Goal: Book appointment/travel/reservation

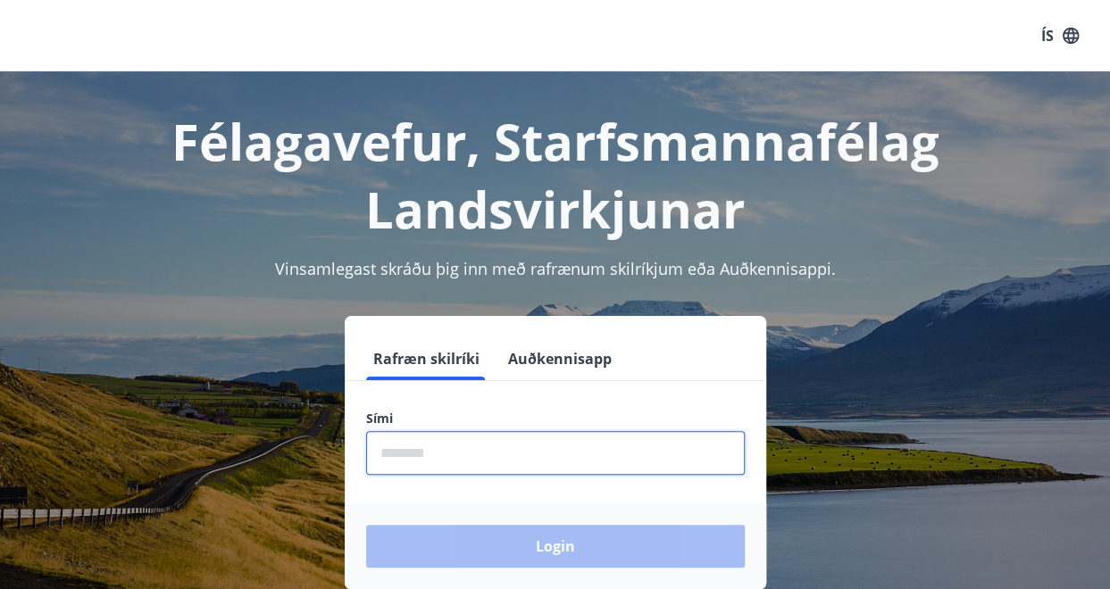
click at [466, 445] on input "phone" at bounding box center [555, 453] width 379 height 44
type input "********"
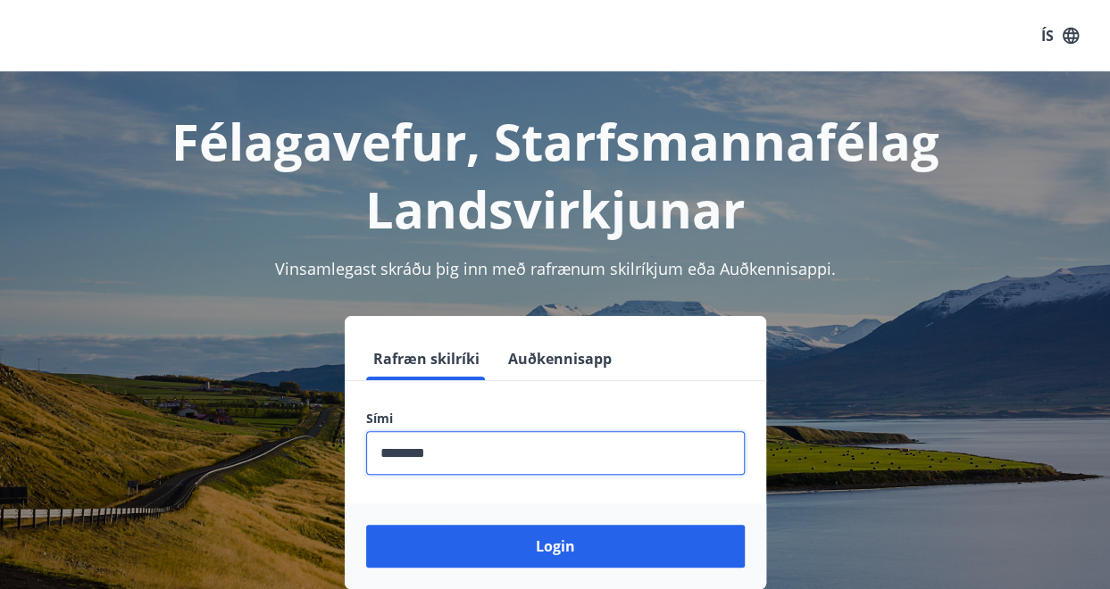
click at [493, 553] on button "Login" at bounding box center [555, 546] width 379 height 43
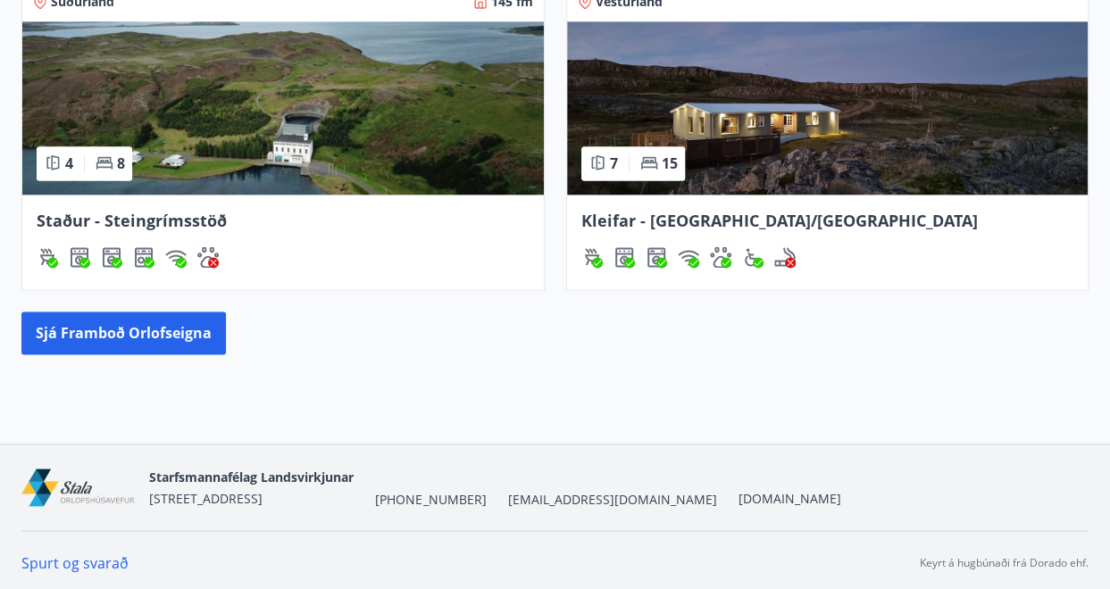
scroll to position [1105, 0]
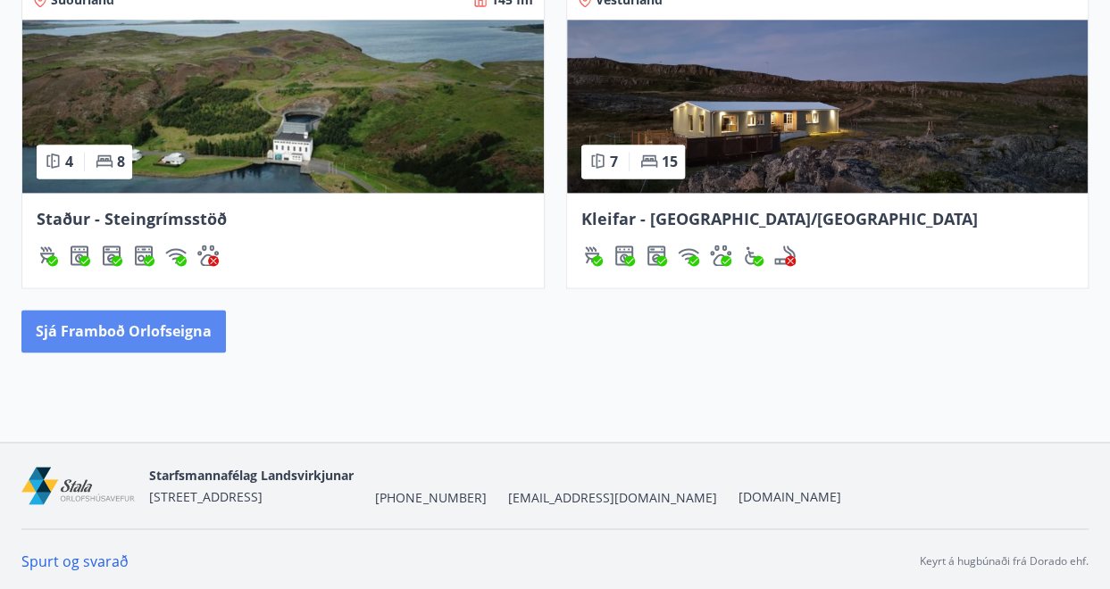
click at [109, 330] on button "Sjá framboð orlofseigna" at bounding box center [123, 331] width 204 height 43
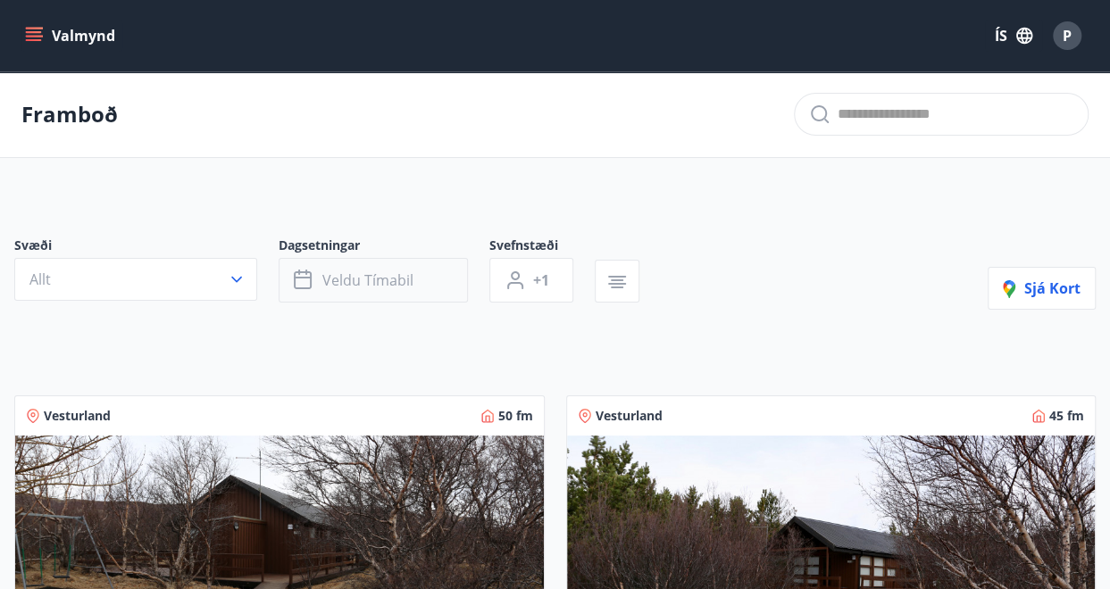
click at [368, 283] on span "Veldu tímabil" at bounding box center [367, 280] width 91 height 20
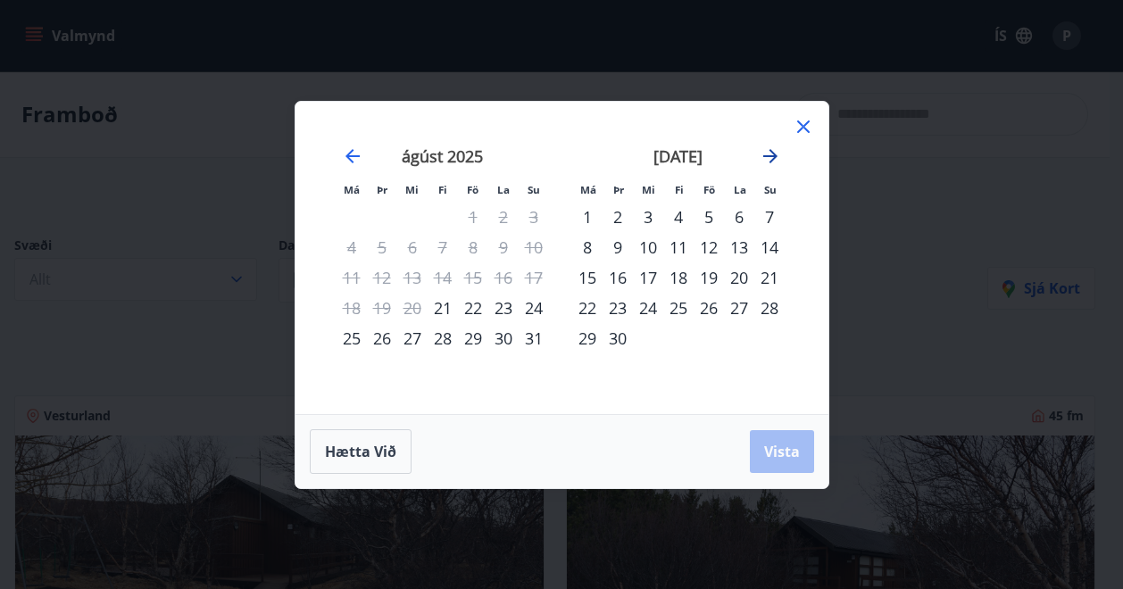
click at [767, 154] on icon "Move forward to switch to the next month." at bounding box center [770, 156] width 21 height 21
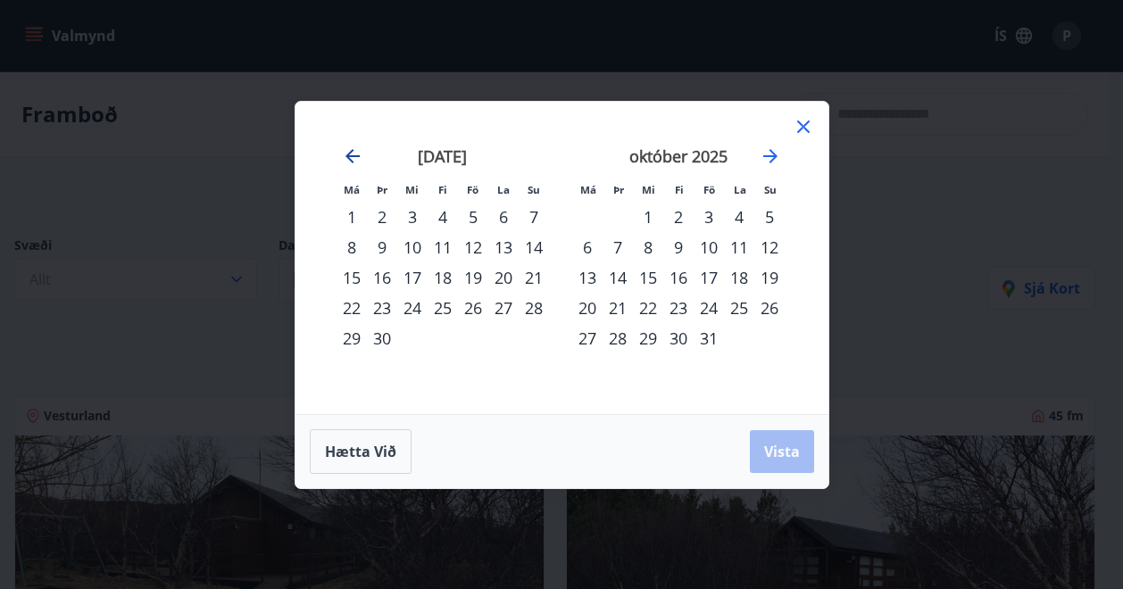
click at [360, 154] on icon "Move backward to switch to the previous month." at bounding box center [352, 156] width 21 height 21
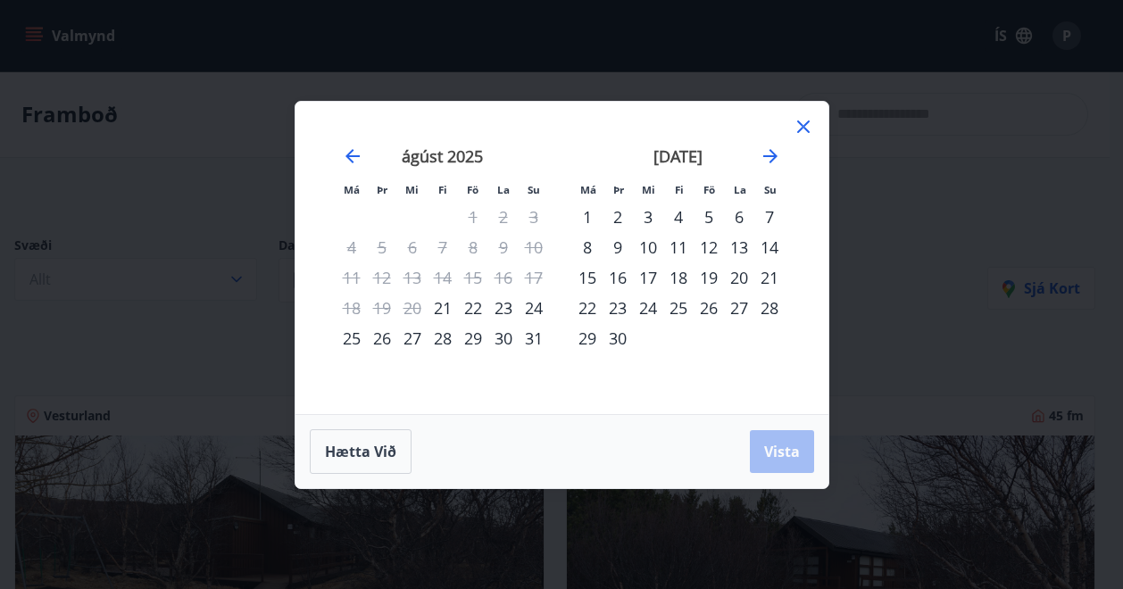
click at [794, 123] on icon at bounding box center [803, 126] width 21 height 21
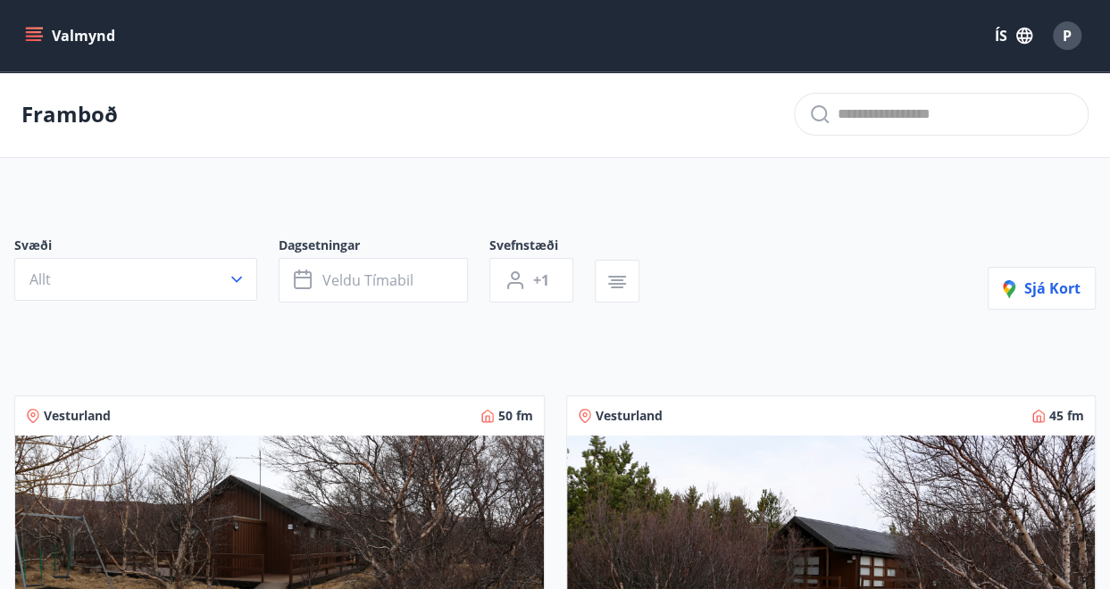
click at [29, 32] on icon "menu" at bounding box center [34, 32] width 16 height 2
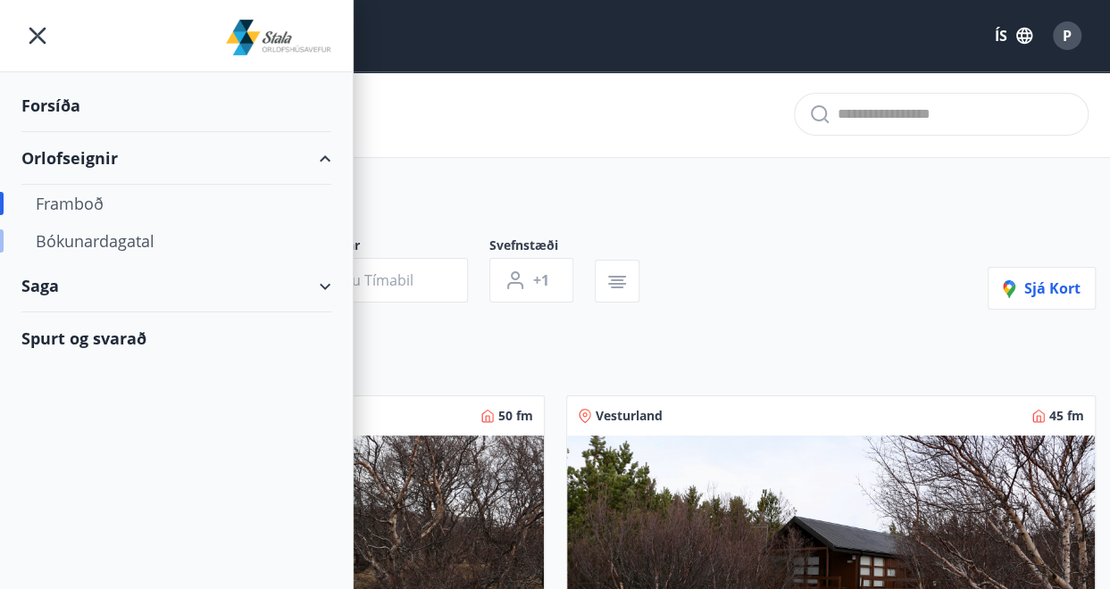
click at [73, 233] on div "Bókunardagatal" at bounding box center [176, 240] width 281 height 37
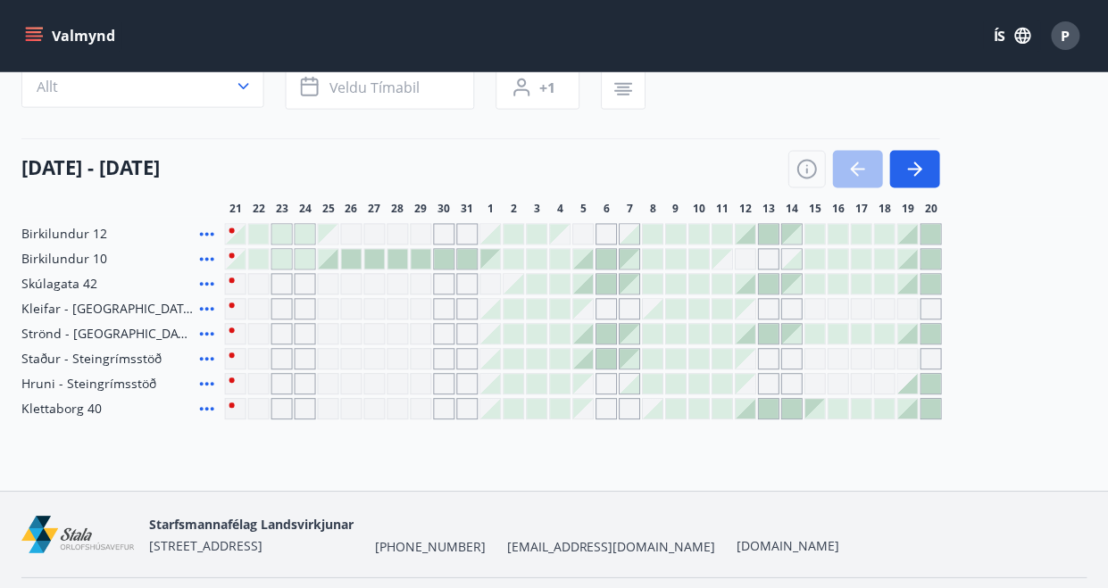
scroll to position [201, 0]
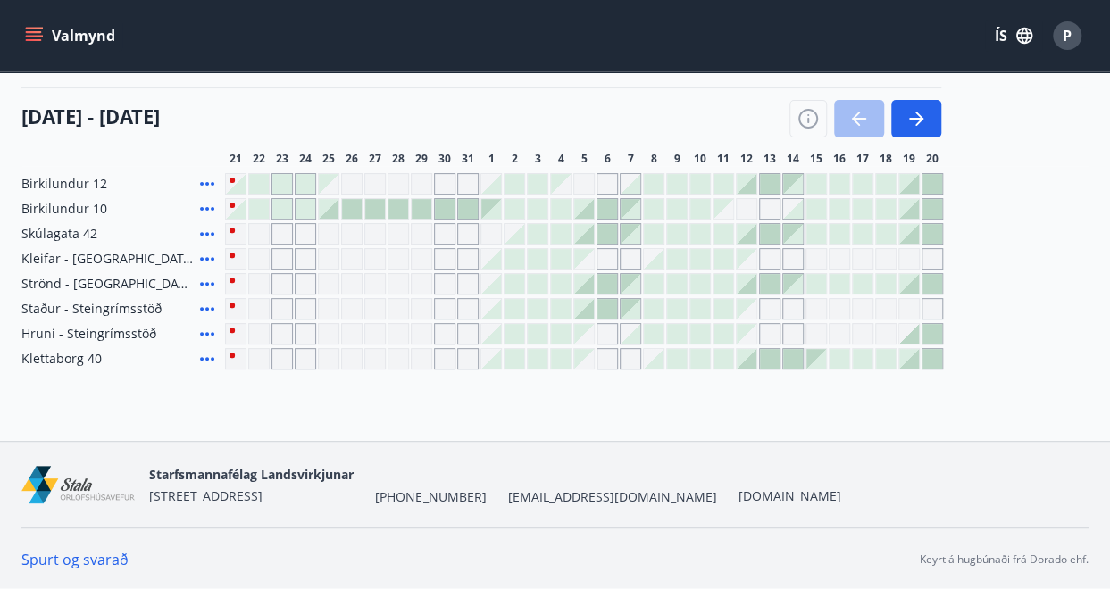
click at [211, 181] on icon at bounding box center [206, 183] width 21 height 21
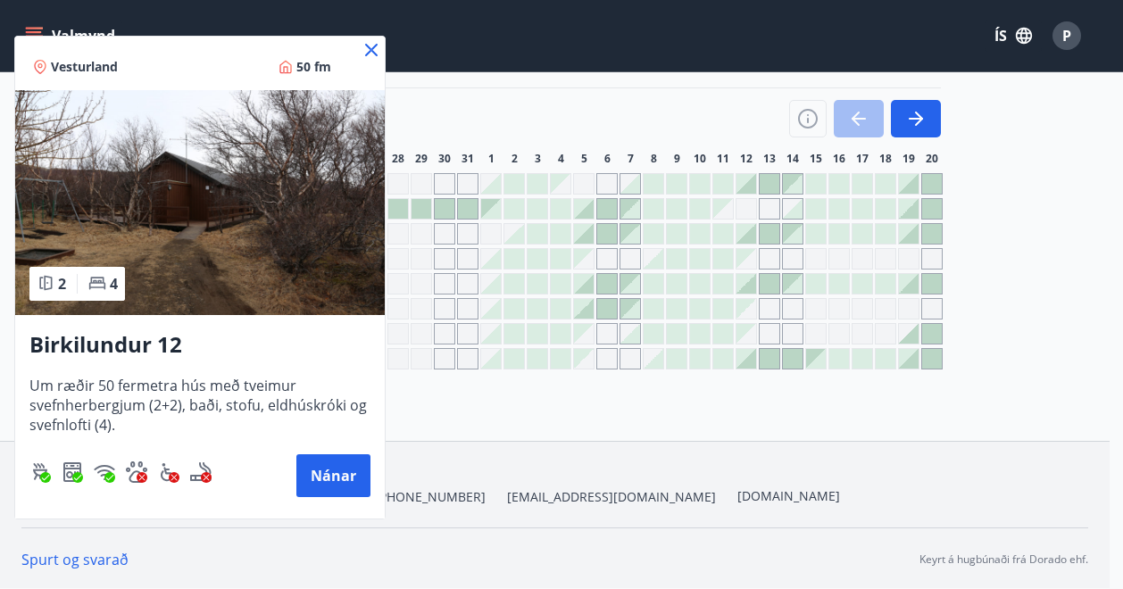
click at [368, 46] on icon at bounding box center [371, 50] width 12 height 12
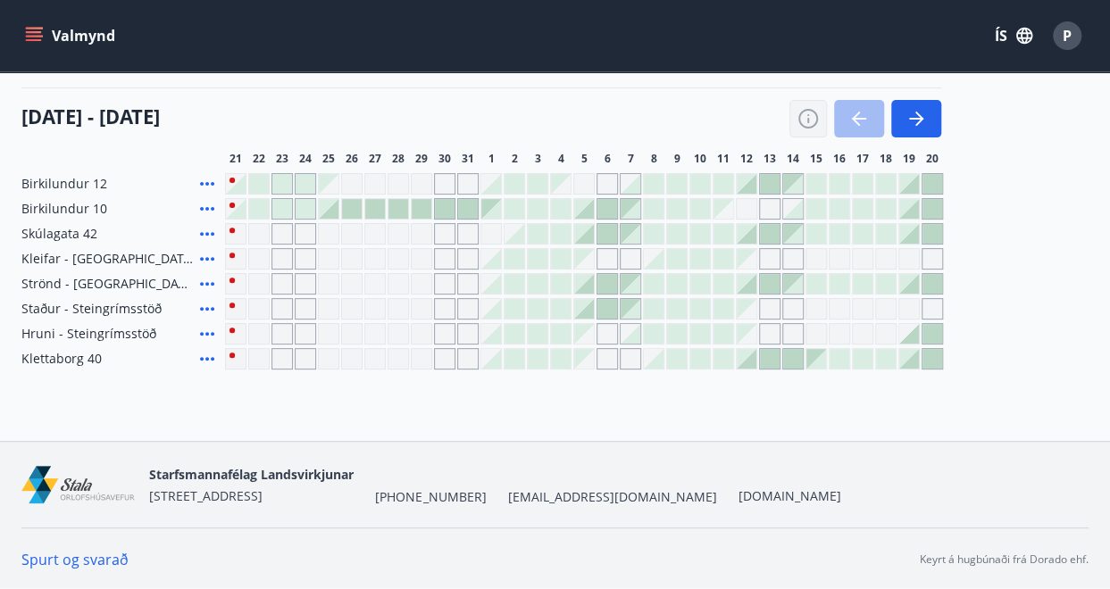
click at [806, 122] on icon "button" at bounding box center [807, 118] width 21 height 21
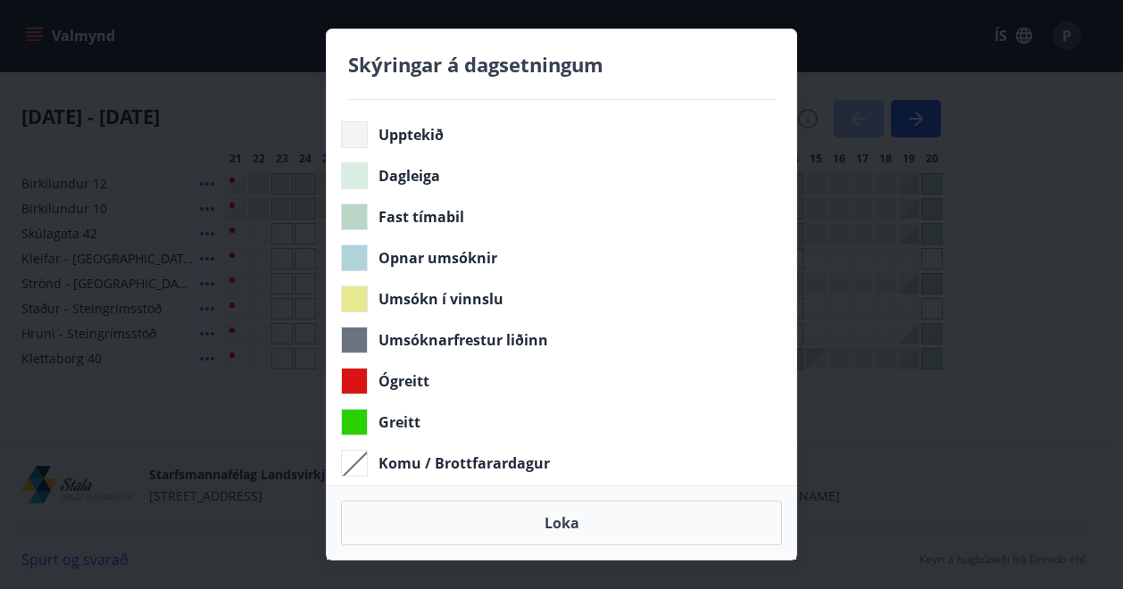
drag, startPoint x: 917, startPoint y: 40, endPoint x: 914, endPoint y: 53, distance: 12.8
click at [923, 43] on div "Skýringar á dagsetningum Upptekið Dagleiga Fast tímabil Opnar umsóknir Umsókn í…" at bounding box center [561, 294] width 1123 height 589
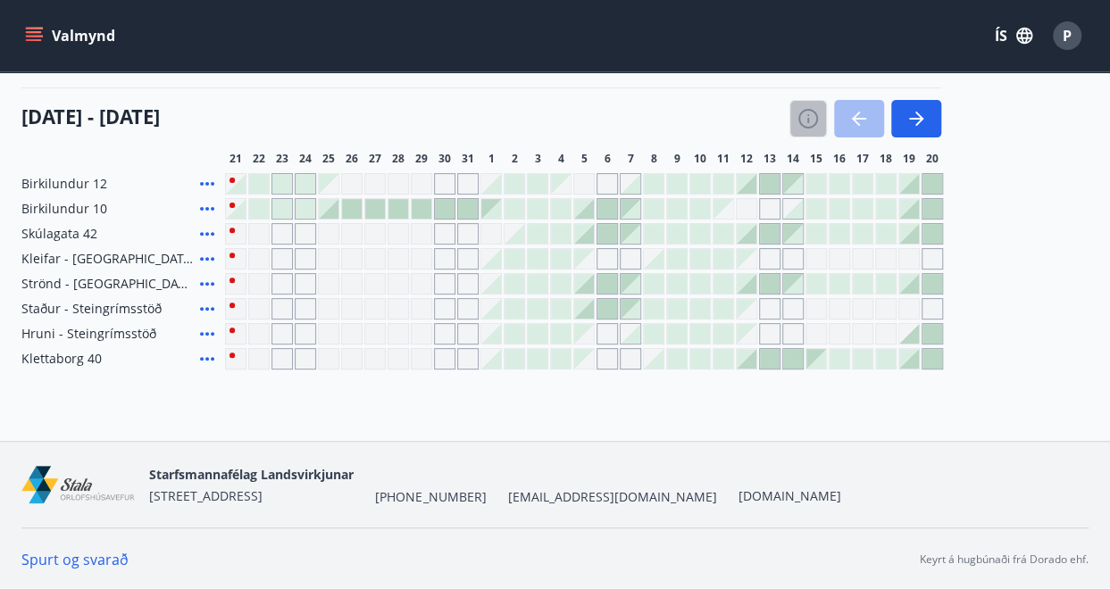
click at [810, 117] on icon "button" at bounding box center [807, 118] width 21 height 21
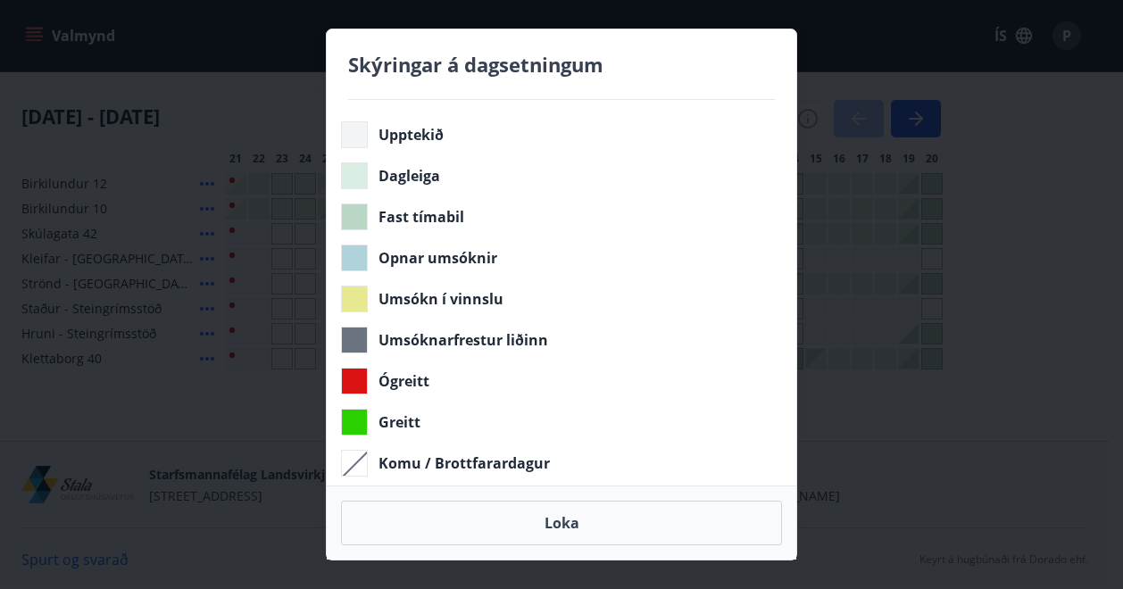
click at [854, 35] on div "Skýringar á dagsetningum Upptekið Dagleiga Fast tímabil Opnar umsóknir Umsókn í…" at bounding box center [561, 294] width 1123 height 589
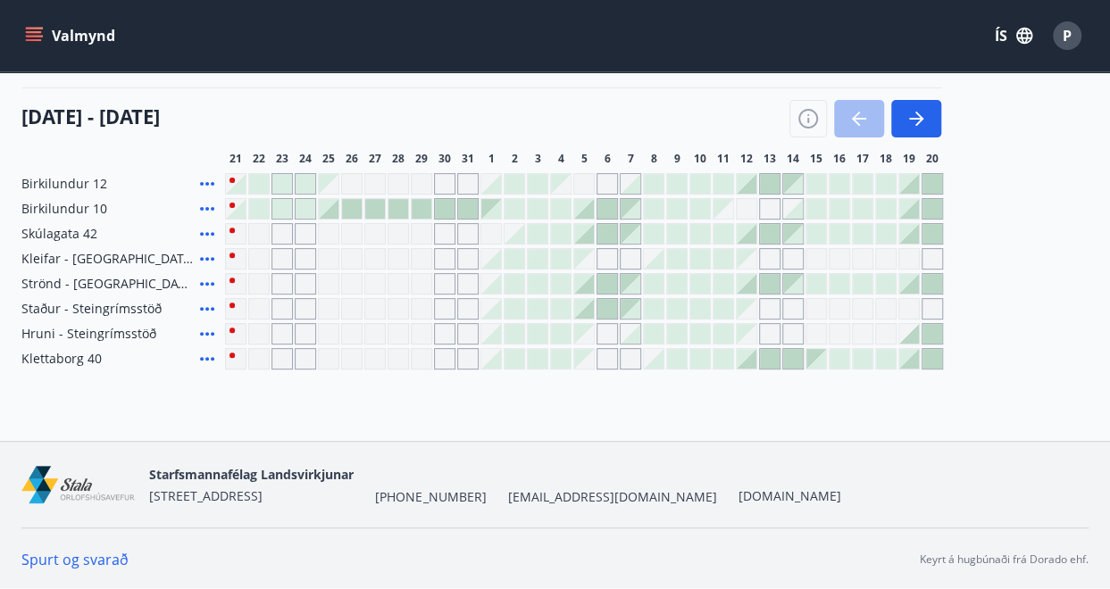
click at [653, 115] on div "[DATE] - [DATE]" at bounding box center [480, 112] width 919 height 50
click at [911, 119] on icon "button" at bounding box center [915, 118] width 21 height 21
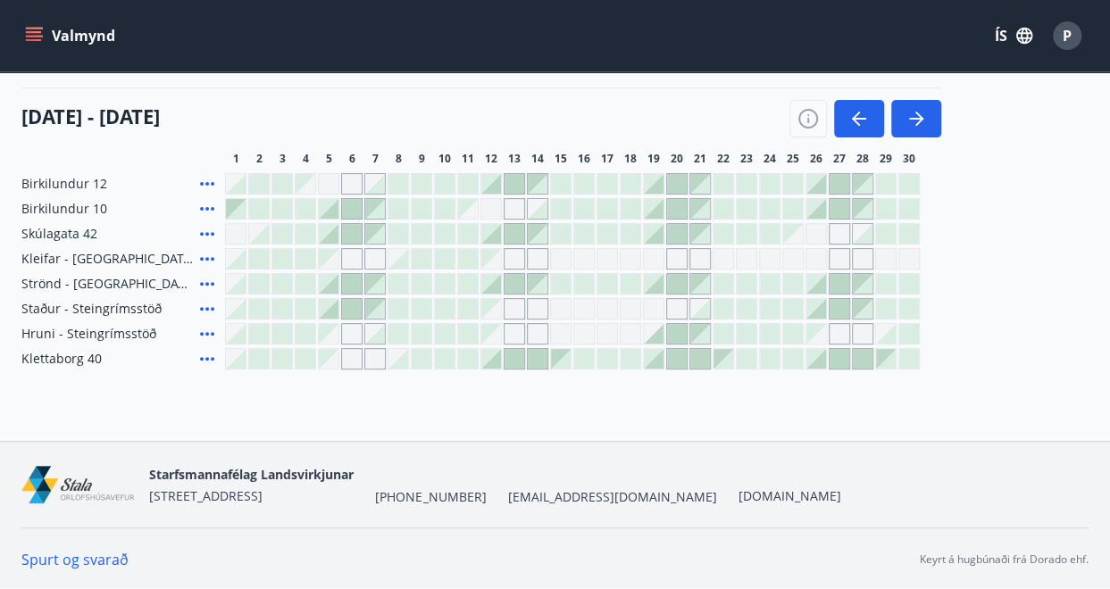
click at [203, 209] on icon at bounding box center [206, 208] width 21 height 21
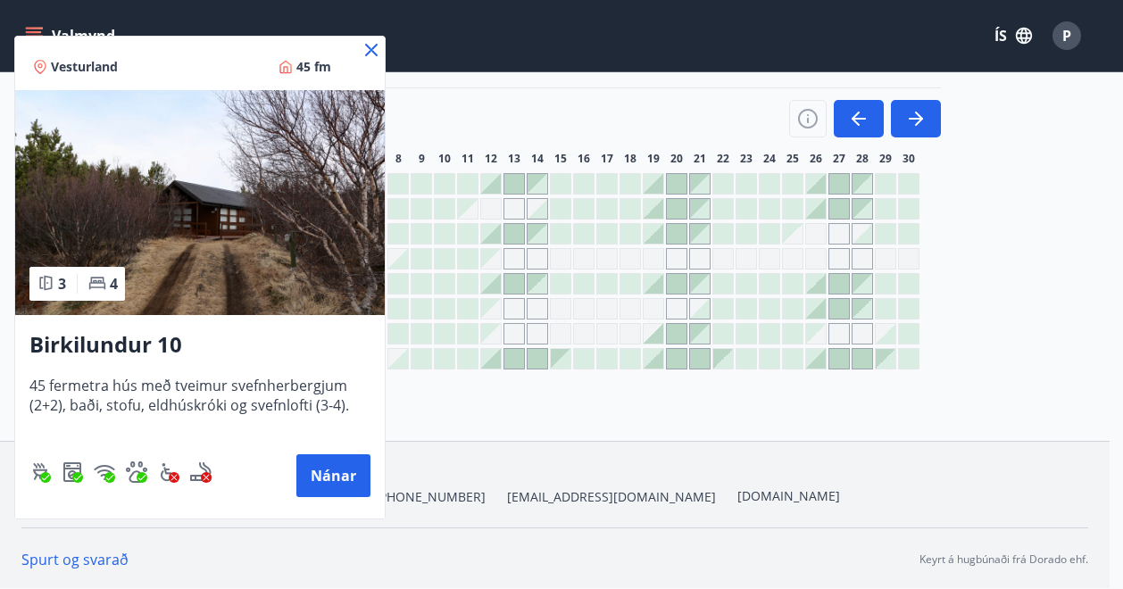
click at [367, 55] on icon at bounding box center [371, 49] width 21 height 21
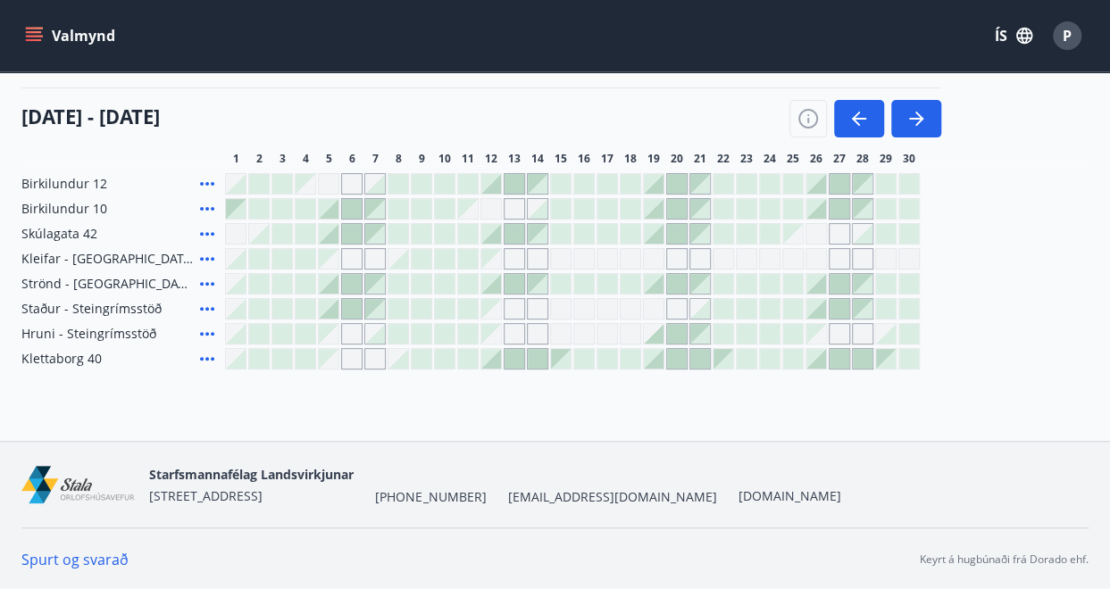
click at [679, 186] on div at bounding box center [677, 184] width 20 height 20
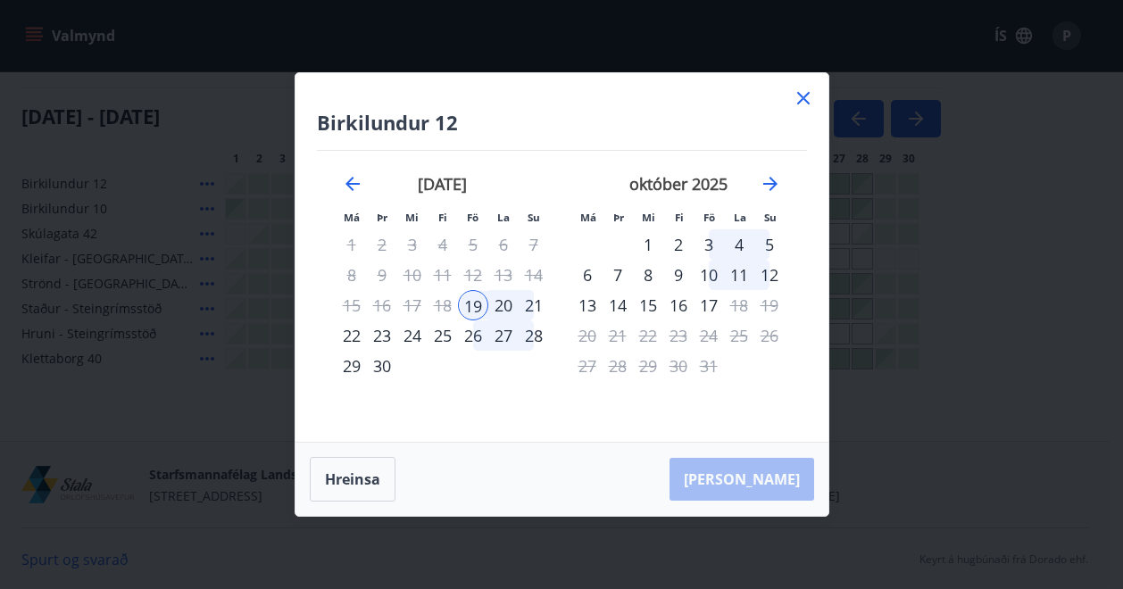
click at [800, 104] on icon at bounding box center [803, 97] width 21 height 21
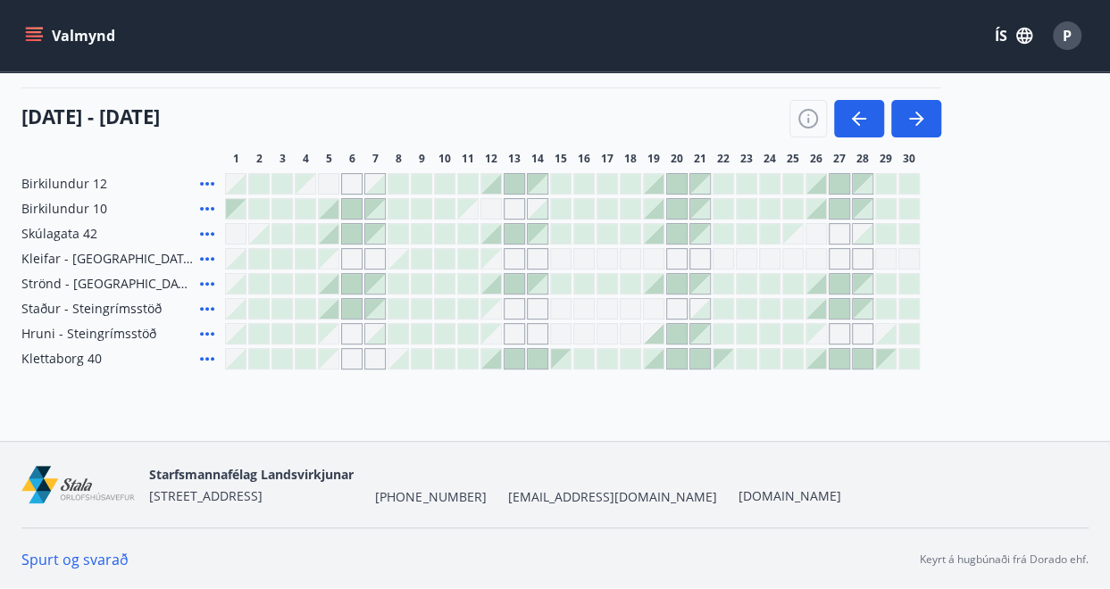
click at [656, 212] on div at bounding box center [654, 209] width 20 height 20
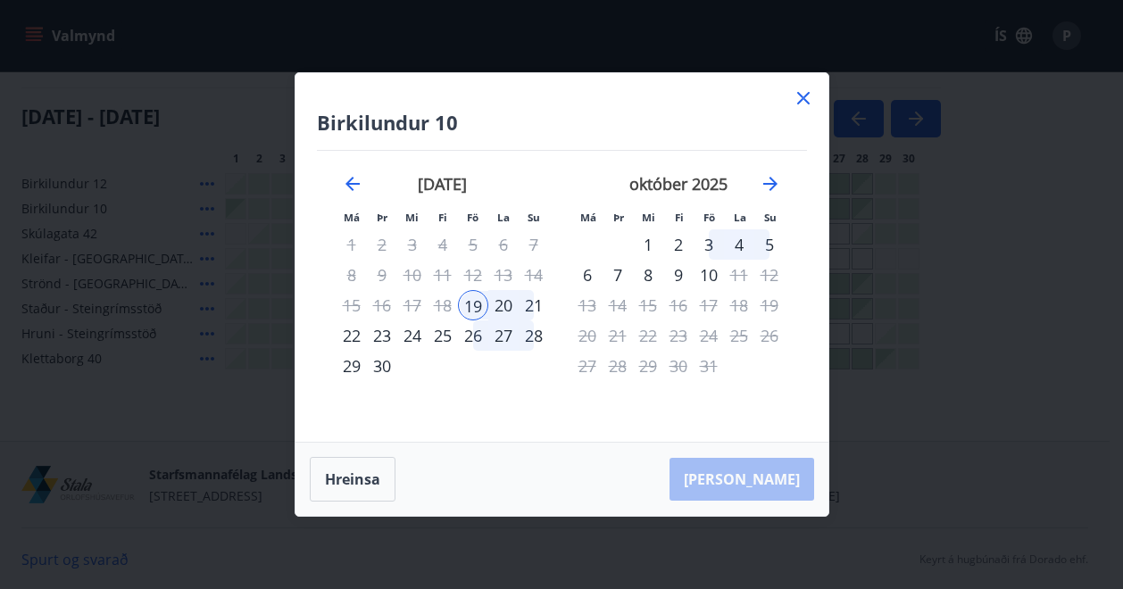
click at [756, 478] on div "[PERSON_NAME]" at bounding box center [561, 479] width 533 height 73
click at [503, 307] on div "20" at bounding box center [503, 305] width 30 height 30
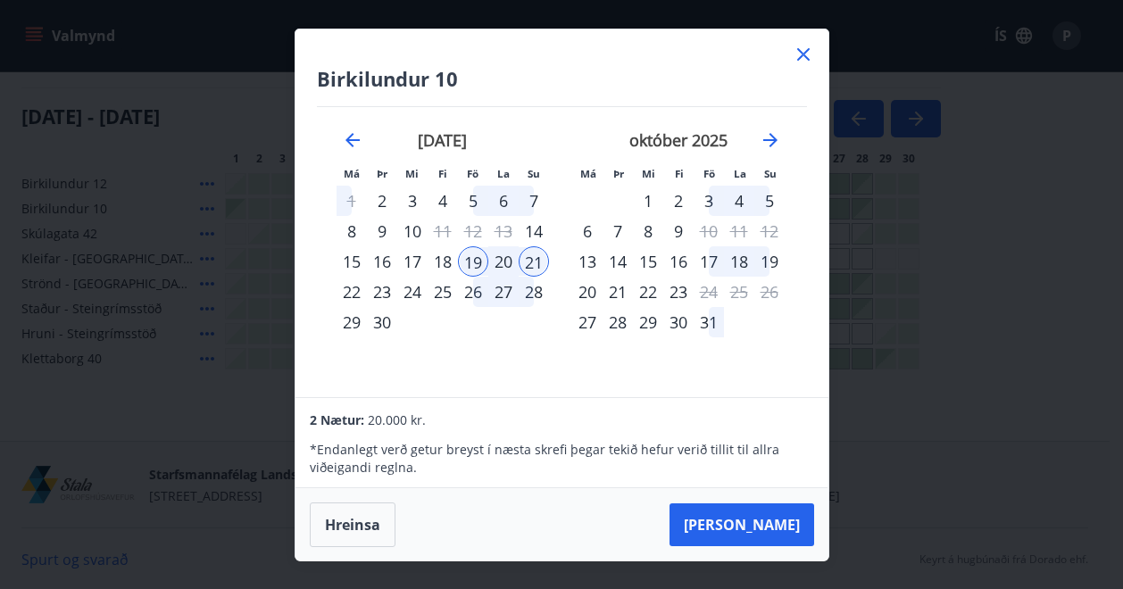
click at [796, 55] on icon at bounding box center [803, 54] width 21 height 21
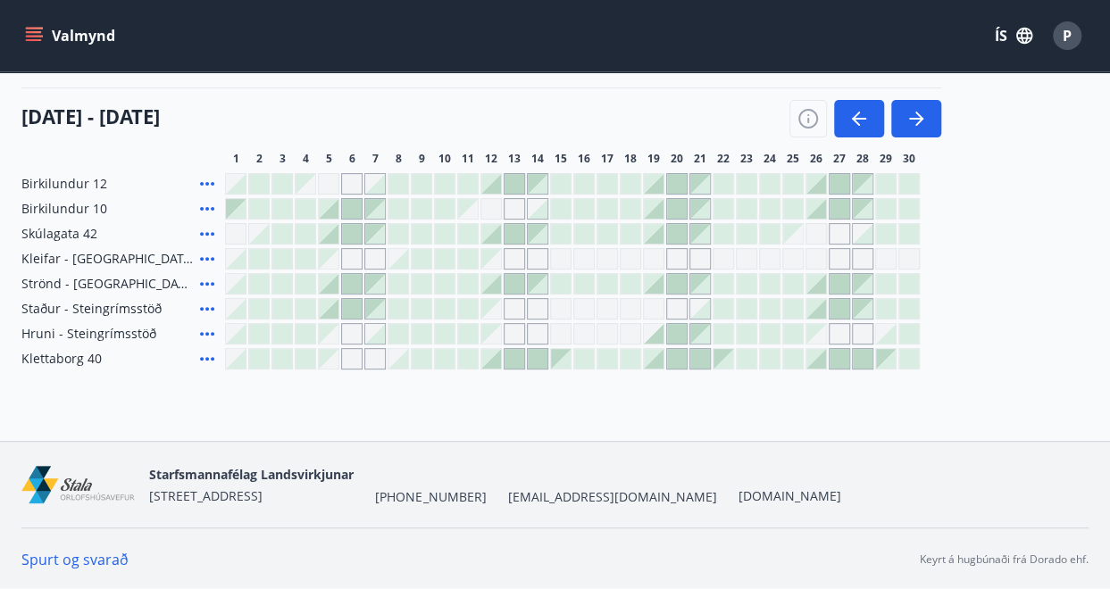
click at [770, 417] on div "Bókunardagatal Svæði Allt Dagsetningar Veldu tímabil Svefnstæði +1 [DATE] - [DA…" at bounding box center [555, 156] width 1110 height 570
click at [919, 117] on icon "button" at bounding box center [919, 119] width 8 height 14
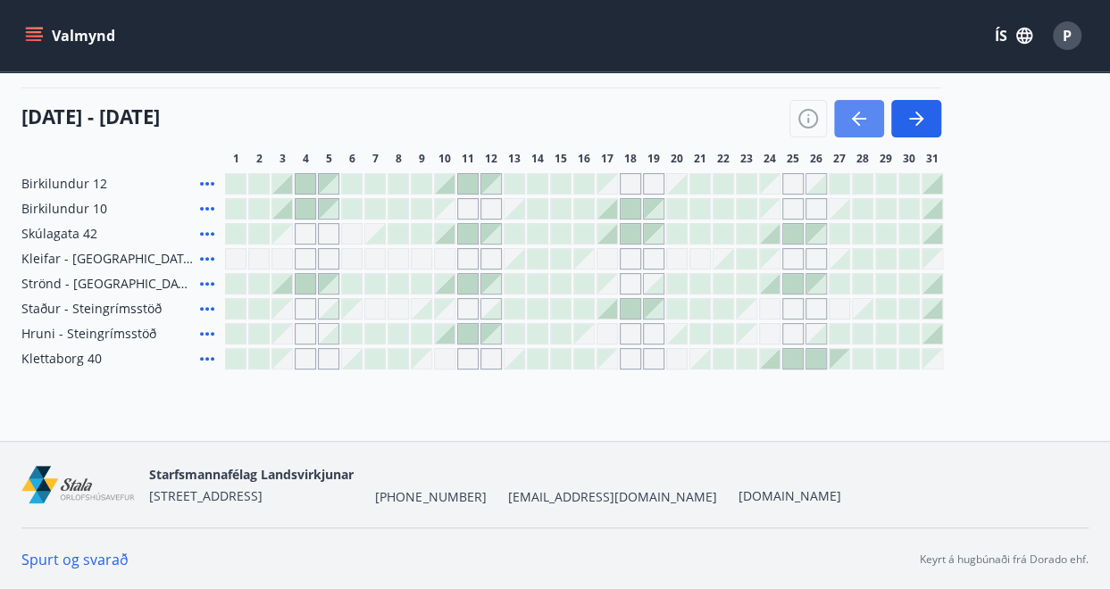
click at [868, 119] on icon "button" at bounding box center [858, 118] width 21 height 21
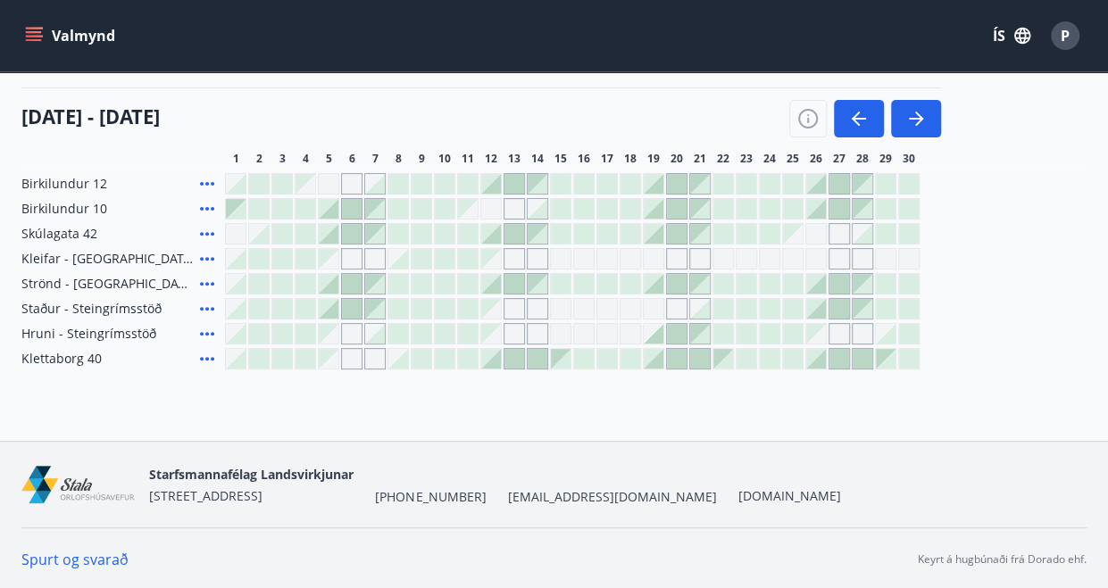
click at [201, 354] on icon at bounding box center [206, 358] width 21 height 21
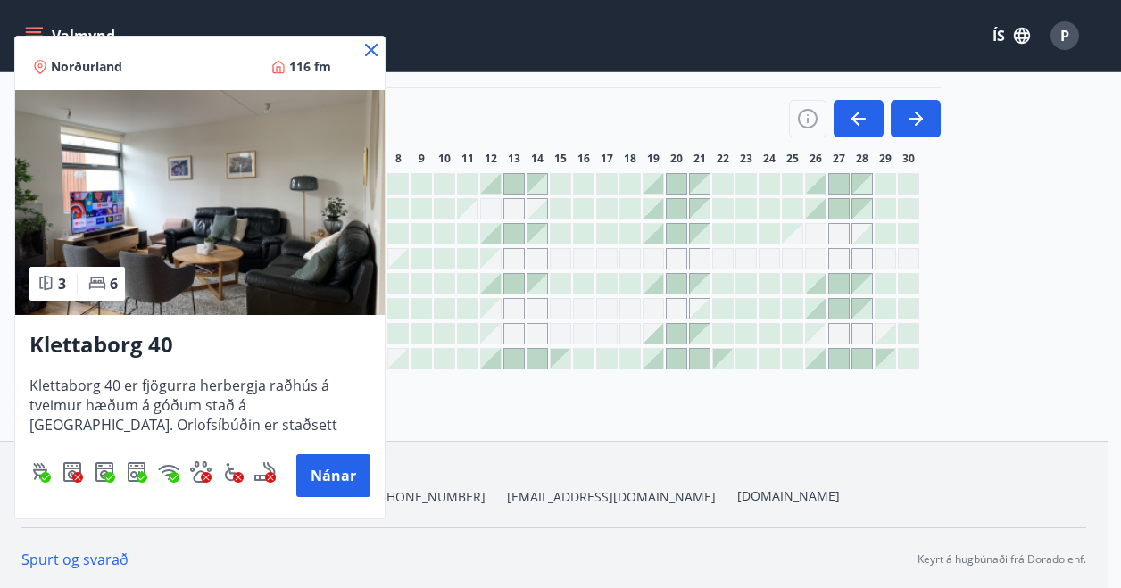
click at [380, 47] on icon at bounding box center [371, 49] width 21 height 21
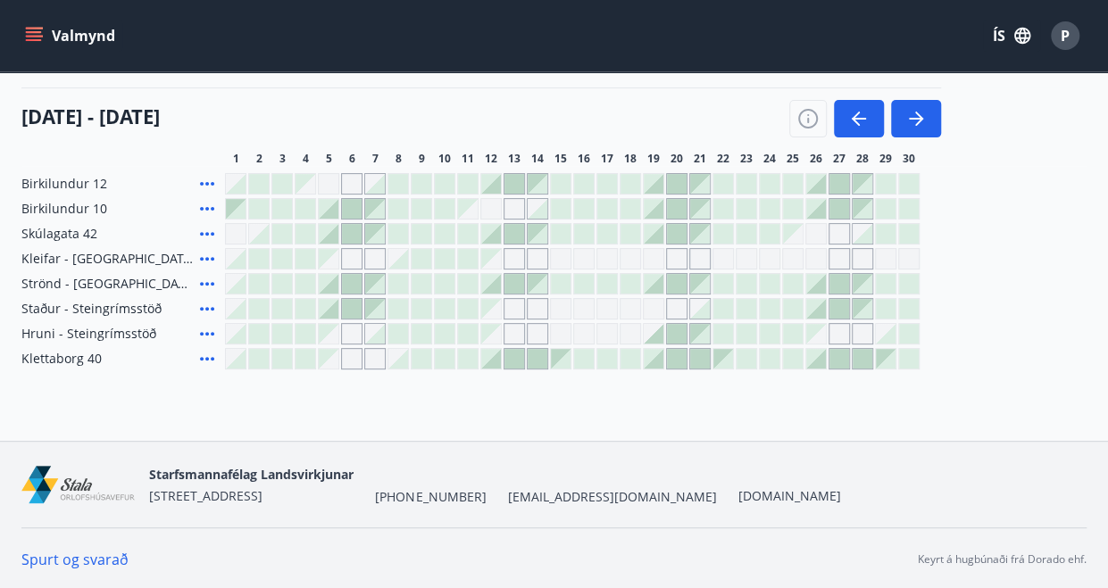
click at [493, 359] on div at bounding box center [491, 359] width 20 height 20
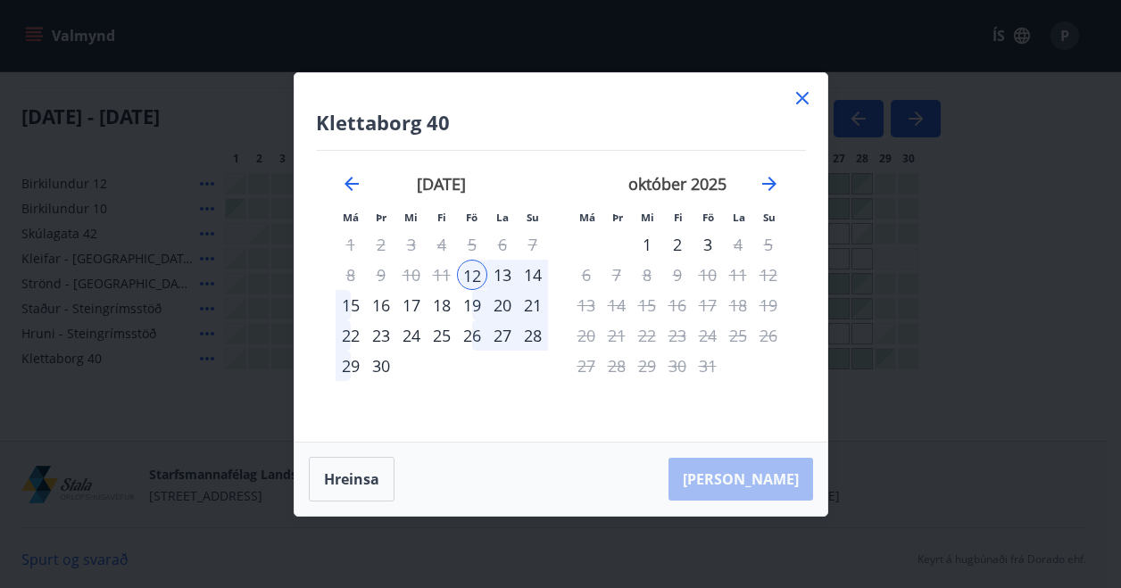
click at [748, 473] on div "[PERSON_NAME]" at bounding box center [561, 479] width 533 height 73
click at [510, 276] on div "13" at bounding box center [502, 275] width 30 height 30
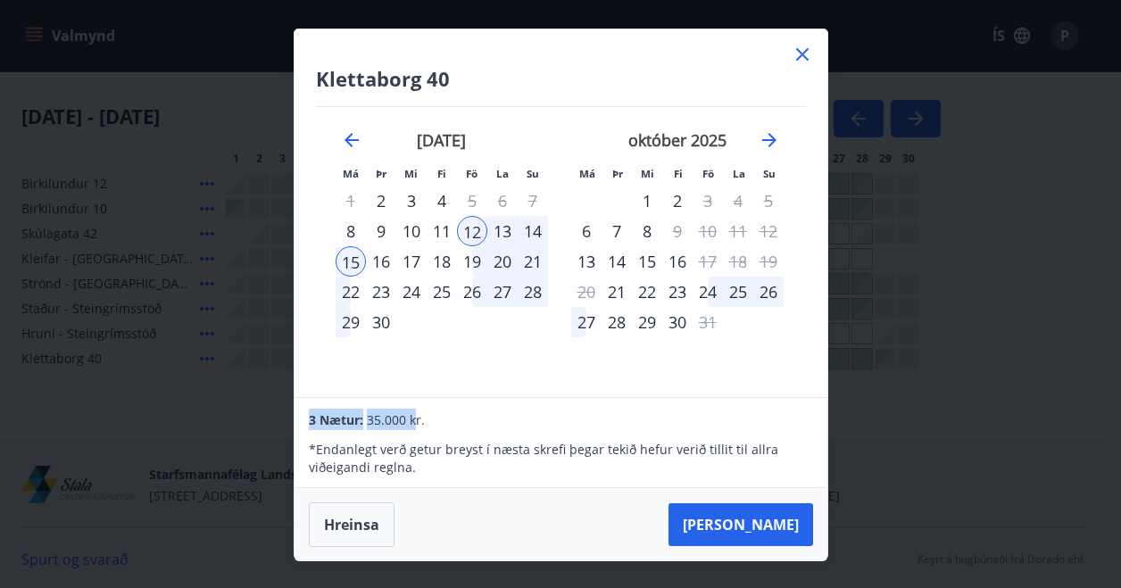
drag, startPoint x: 311, startPoint y: 420, endPoint x: 418, endPoint y: 422, distance: 107.1
click at [418, 422] on div "3 Nætur: 35.000 kr." at bounding box center [560, 419] width 503 height 21
click at [418, 422] on span "35.000 kr." at bounding box center [396, 420] width 58 height 17
click at [430, 422] on div "3 Nætur: 35.000 kr." at bounding box center [560, 419] width 503 height 21
click at [569, 454] on p "* Endanlegt verð getur breyst í næsta skrefi þegar tekið hefur [PERSON_NAME] ti…" at bounding box center [560, 459] width 503 height 36
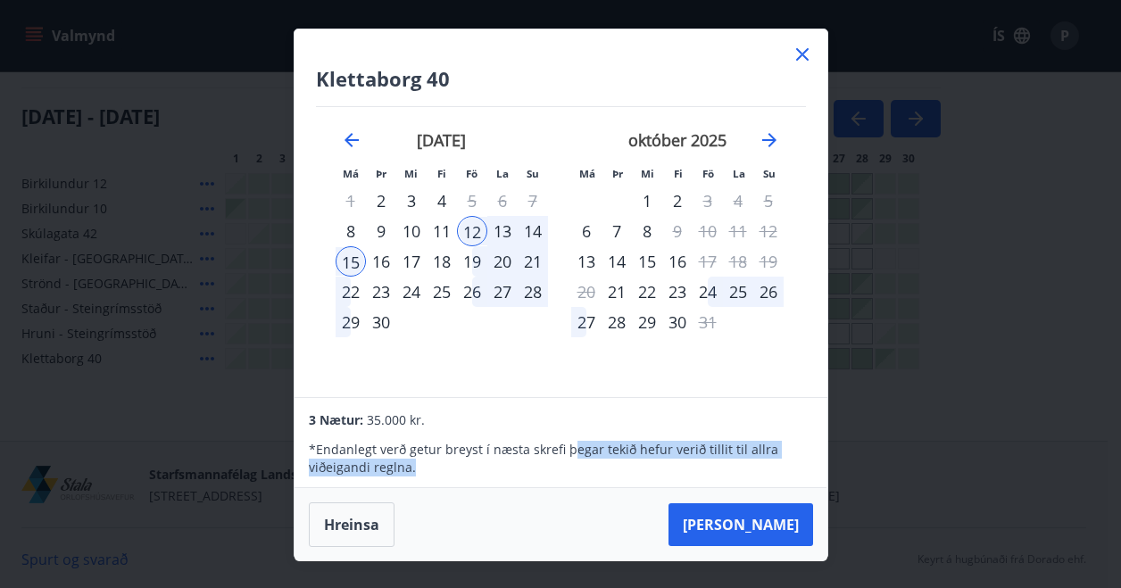
click at [568, 460] on p "* Endanlegt verð getur breyst í næsta skrefi þegar tekið hefur [PERSON_NAME] ti…" at bounding box center [560, 459] width 503 height 36
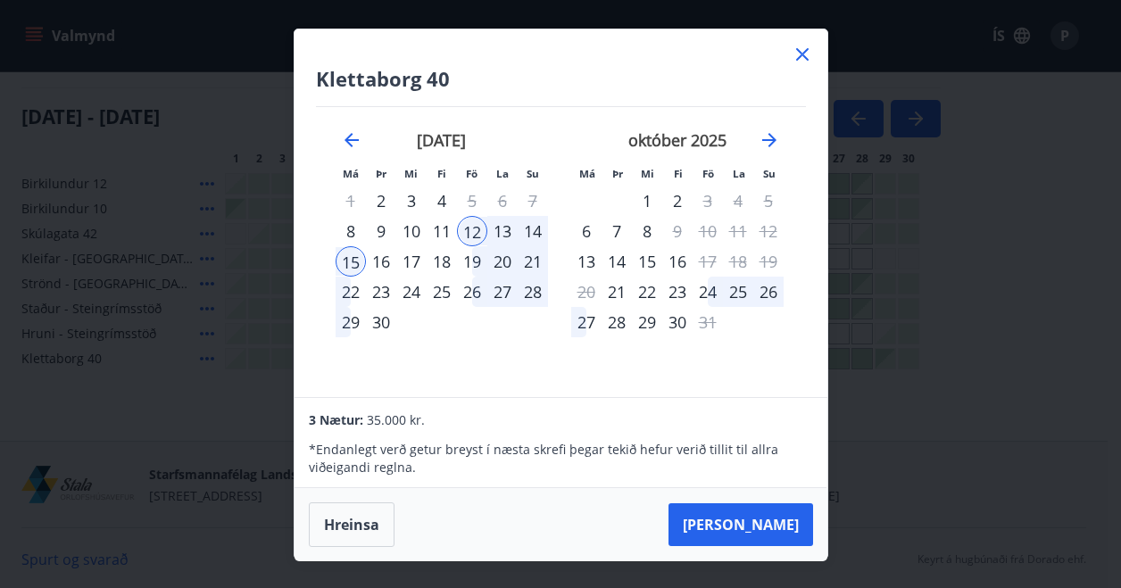
click at [518, 444] on p "* Endanlegt verð getur breyst í næsta skrefi þegar tekið hefur [PERSON_NAME] ti…" at bounding box center [560, 459] width 503 height 36
click at [797, 60] on icon at bounding box center [802, 54] width 21 height 21
